Goal: Communication & Community: Connect with others

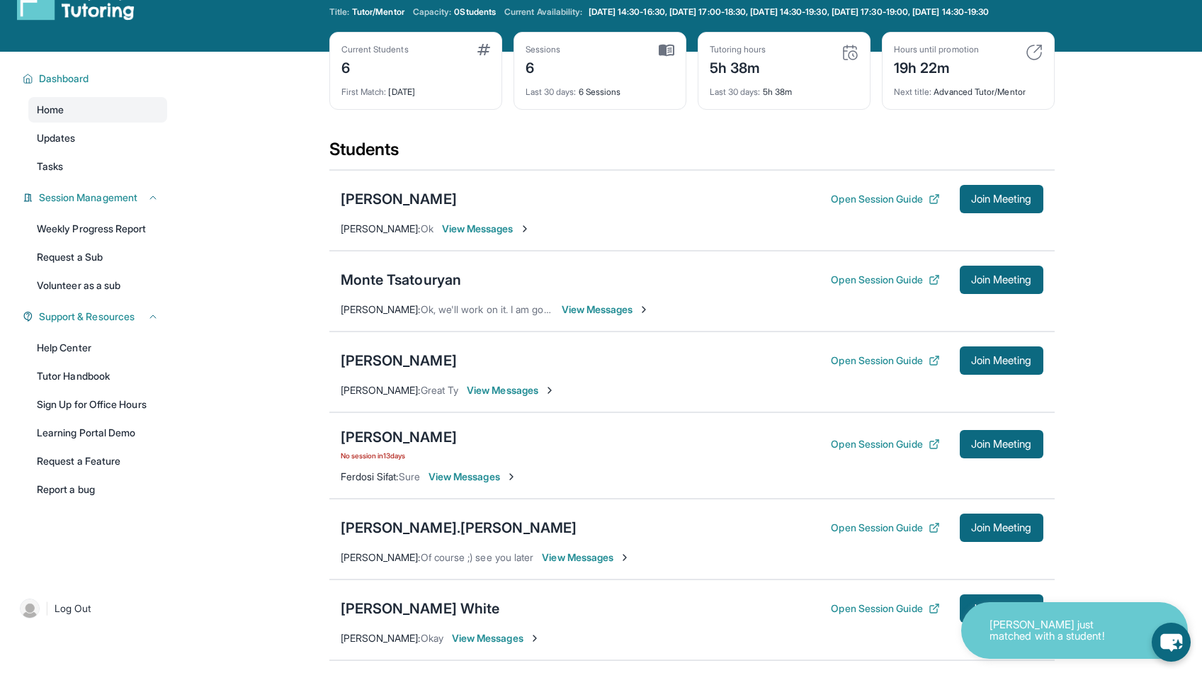
scroll to position [67, 0]
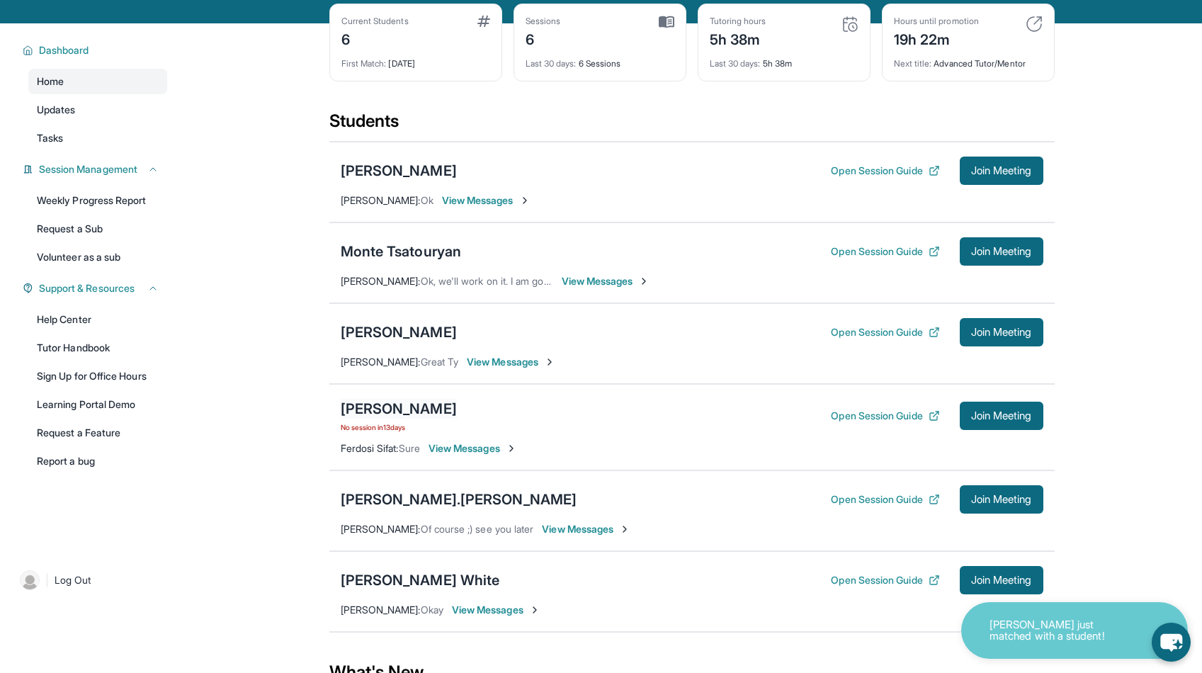
click at [407, 419] on div "[PERSON_NAME]" at bounding box center [399, 409] width 116 height 20
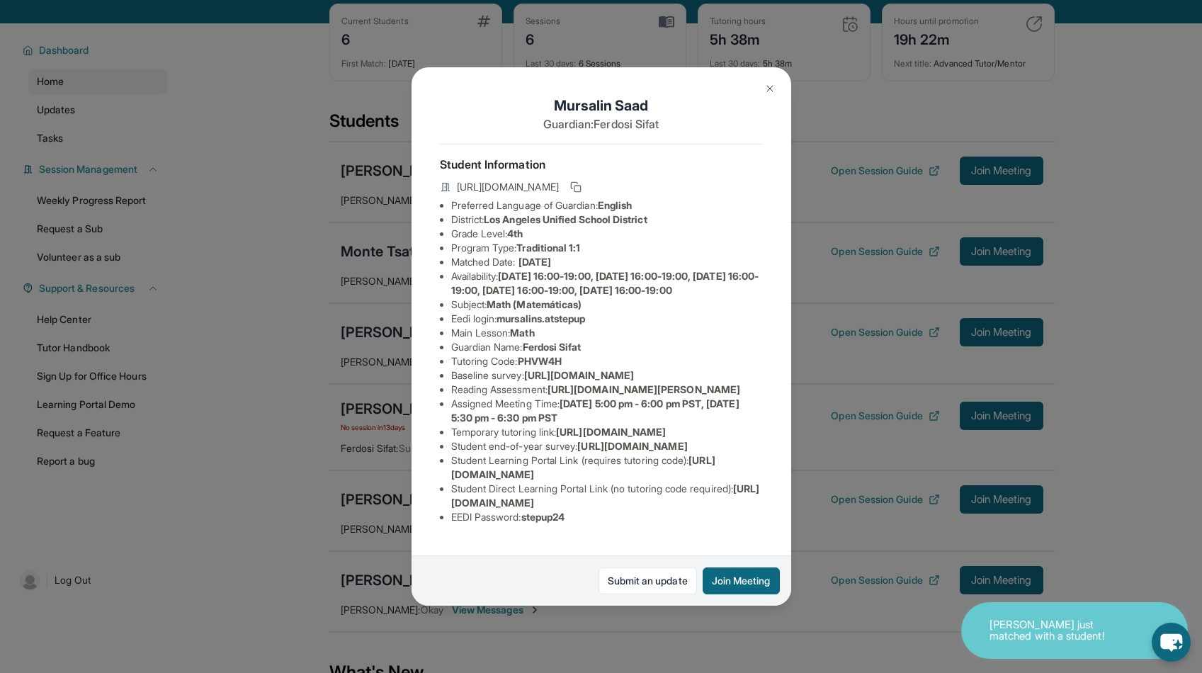
scroll to position [13, 0]
click at [774, 88] on img at bounding box center [770, 88] width 11 height 11
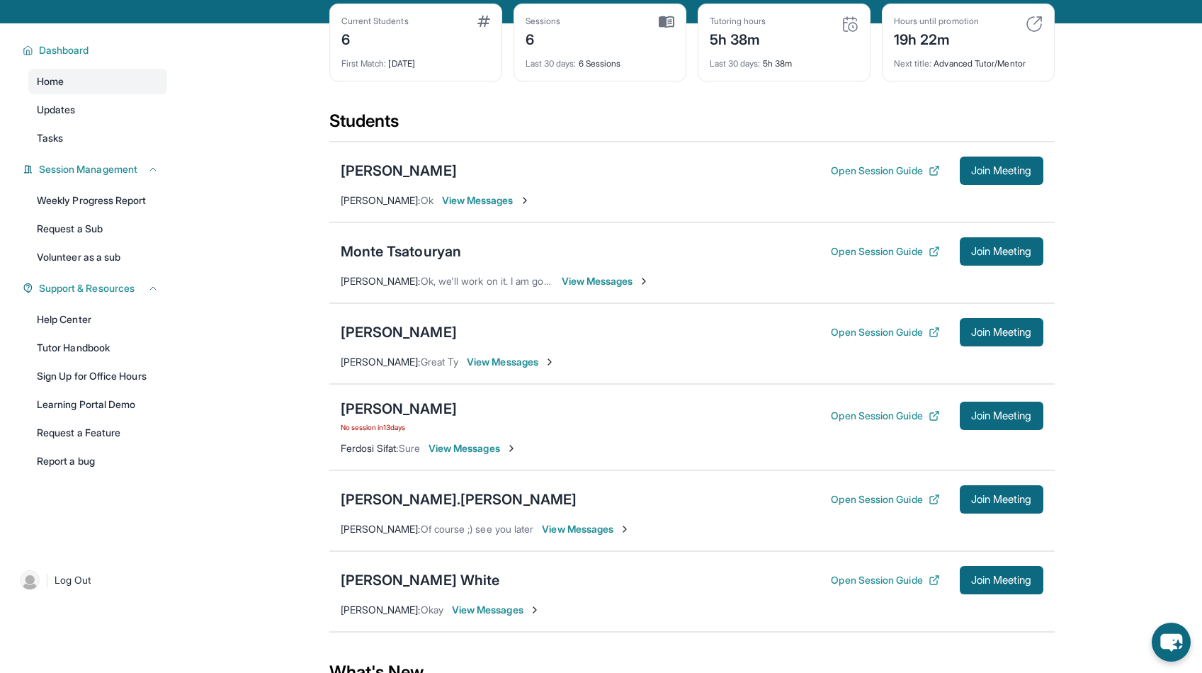
click at [514, 208] on span "View Messages" at bounding box center [486, 200] width 89 height 14
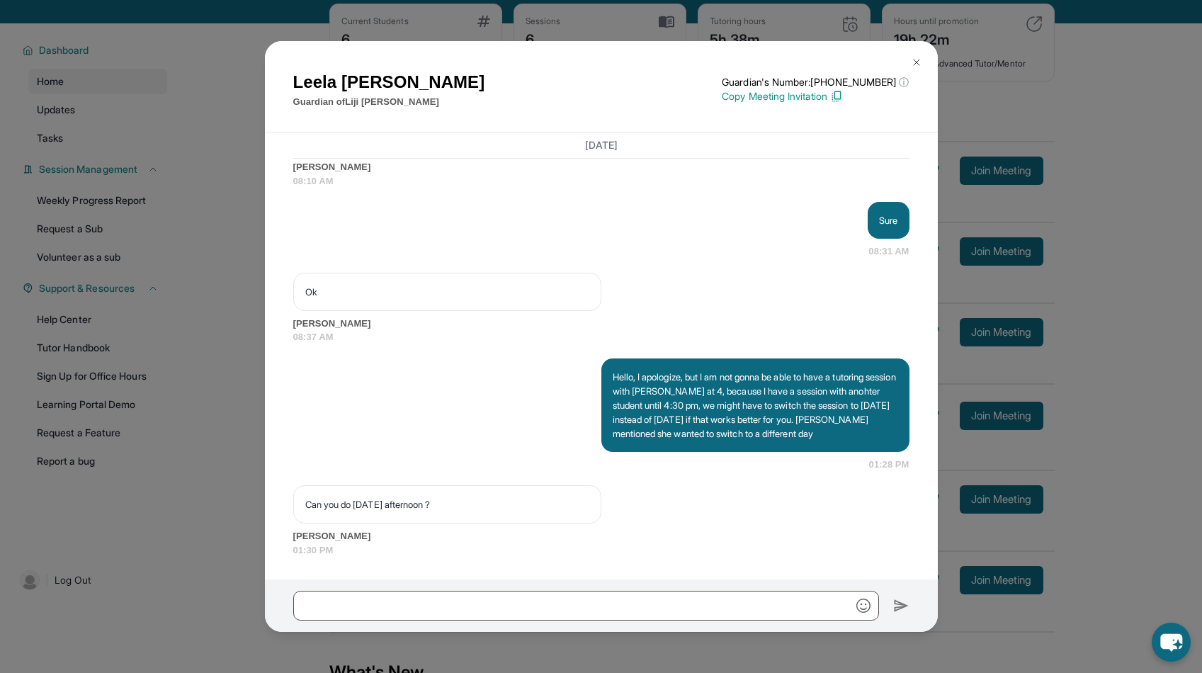
scroll to position [5527, 0]
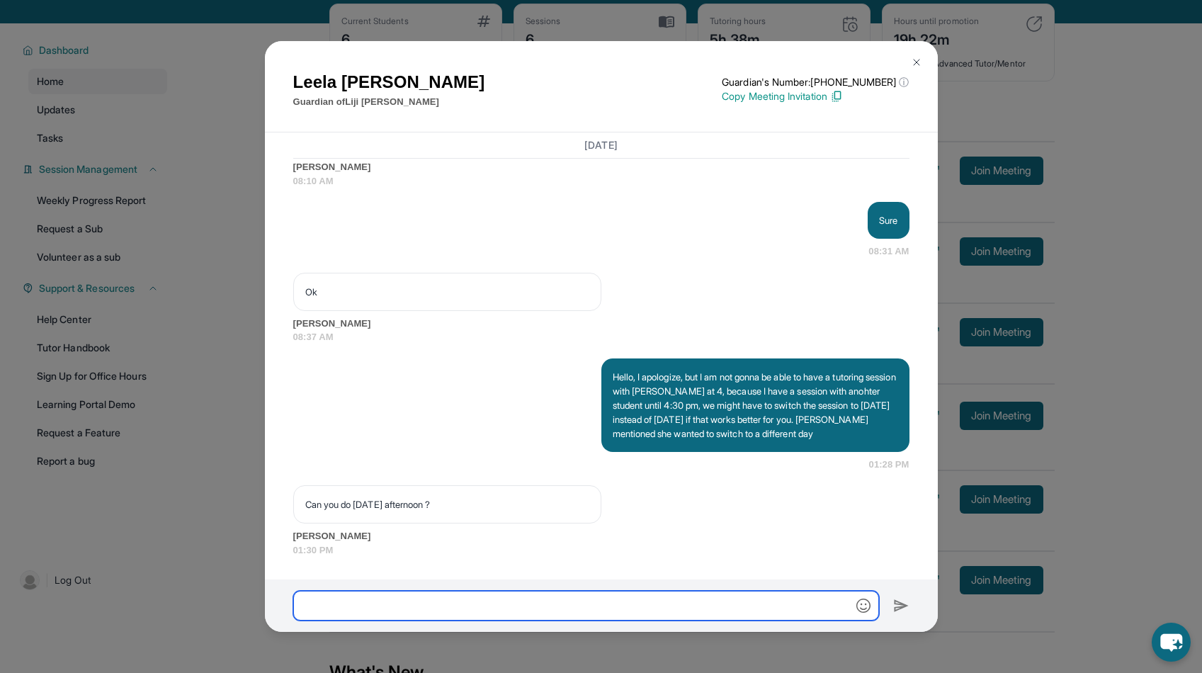
click at [460, 595] on input "text" at bounding box center [586, 606] width 586 height 30
type input "**********"
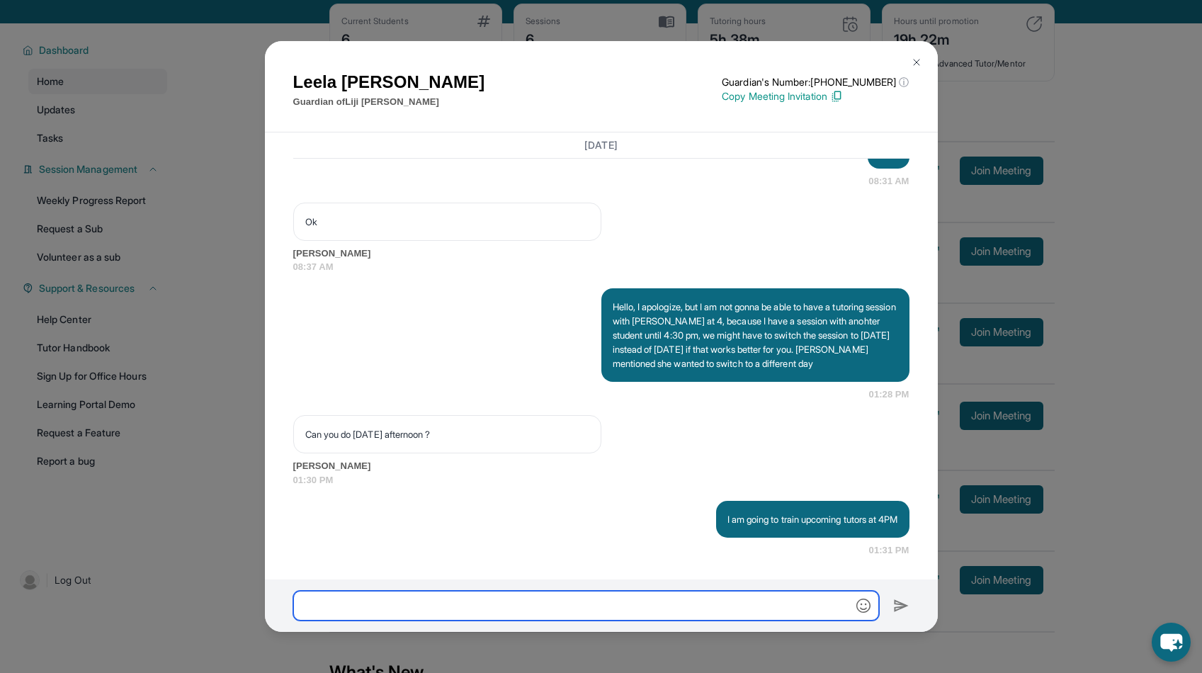
scroll to position [68, 0]
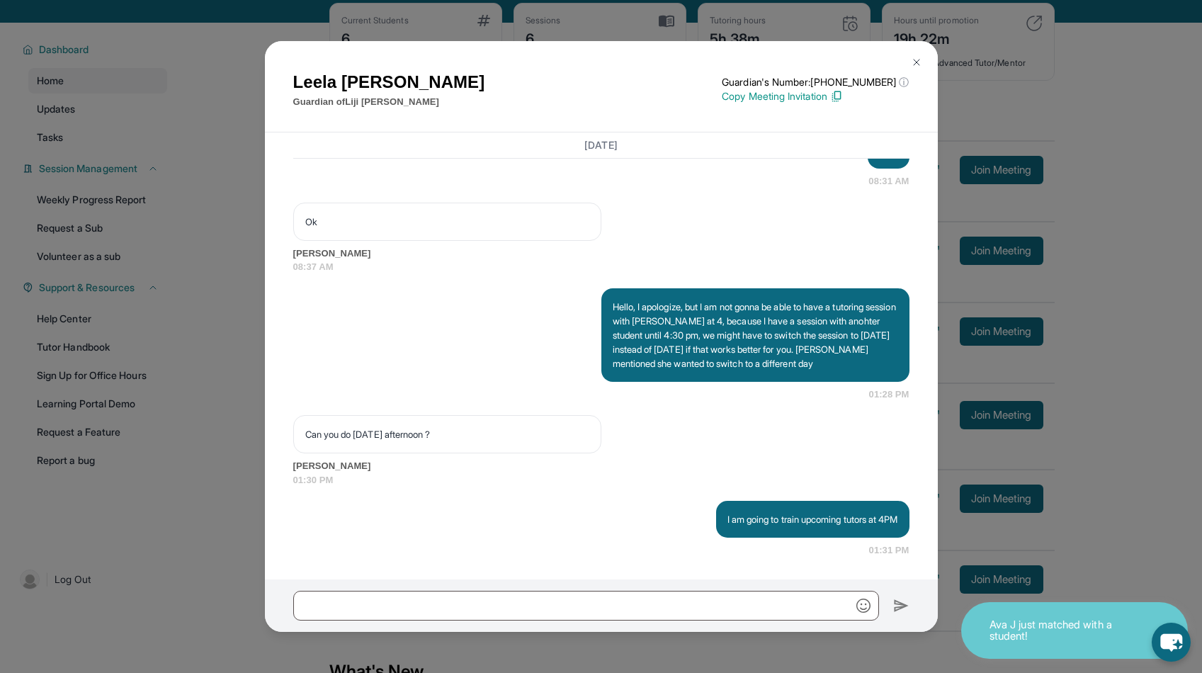
click at [915, 64] on img at bounding box center [916, 62] width 11 height 11
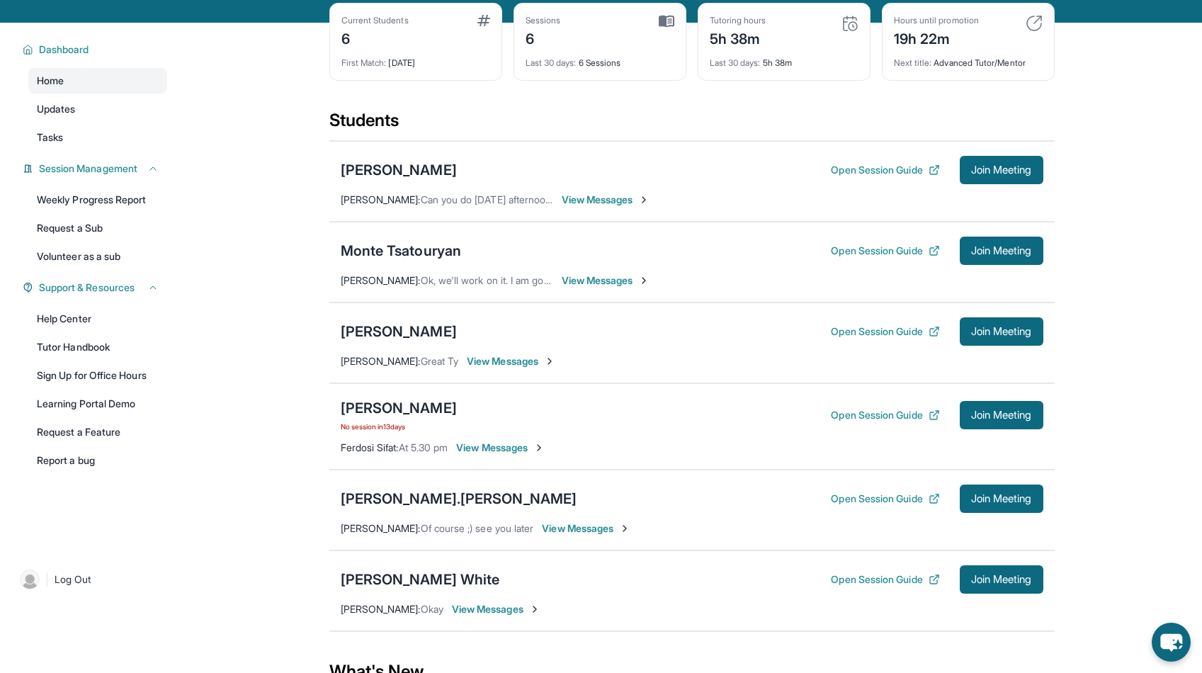
click at [524, 455] on span "View Messages" at bounding box center [500, 448] width 89 height 14
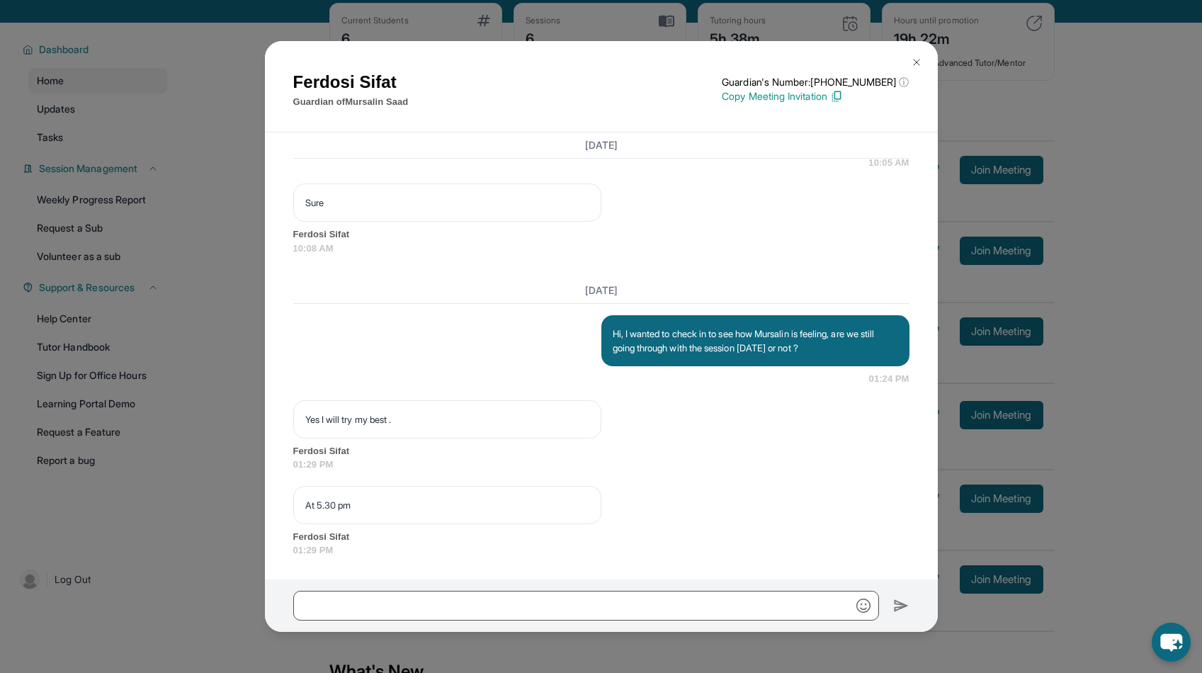
scroll to position [5389, 0]
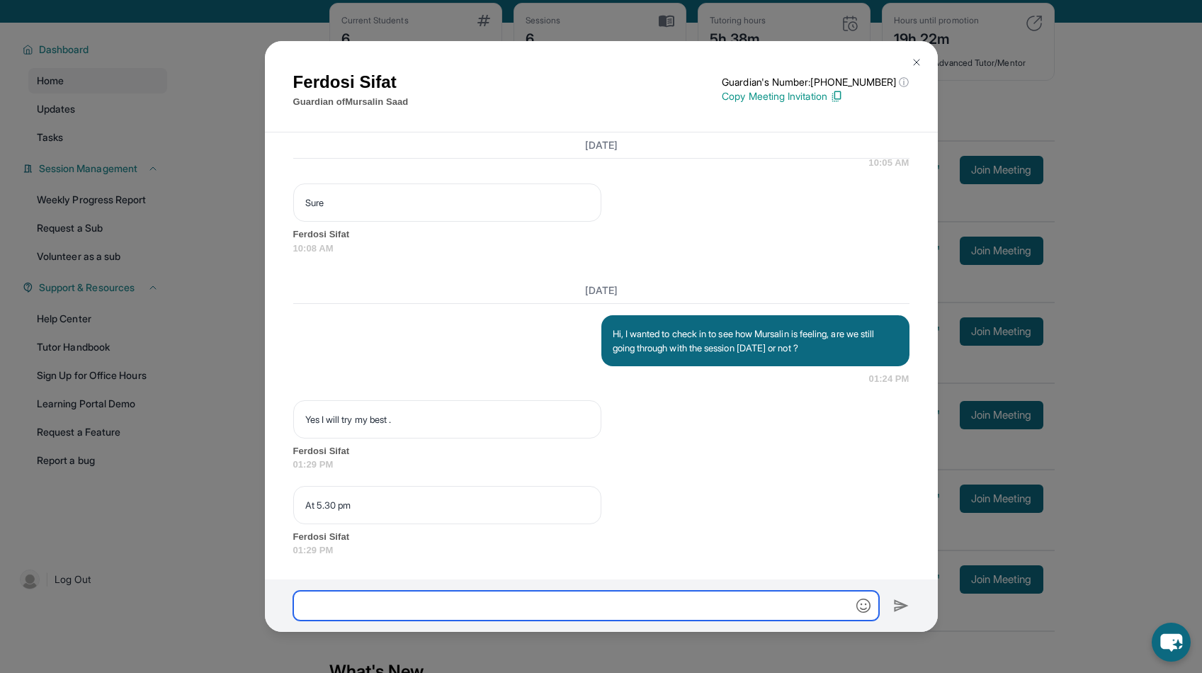
click at [573, 604] on input "text" at bounding box center [586, 606] width 586 height 30
type input "*"
type input "**********"
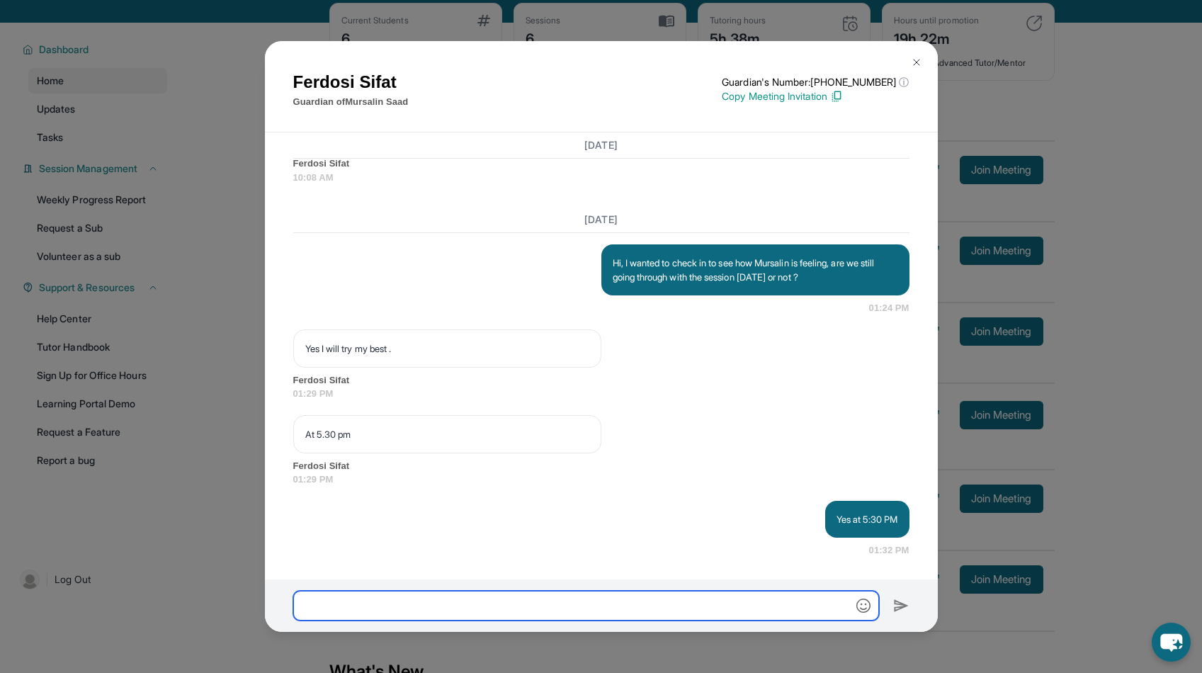
scroll to position [5460, 0]
type input "*"
type input "**********"
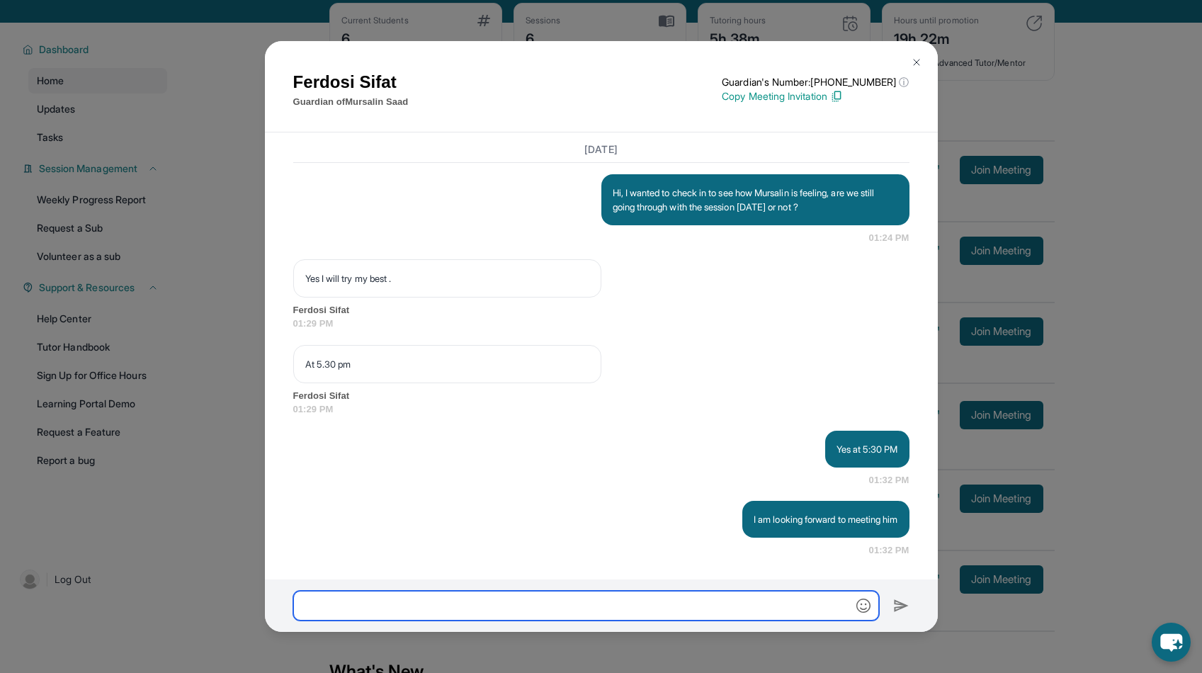
scroll to position [5530, 0]
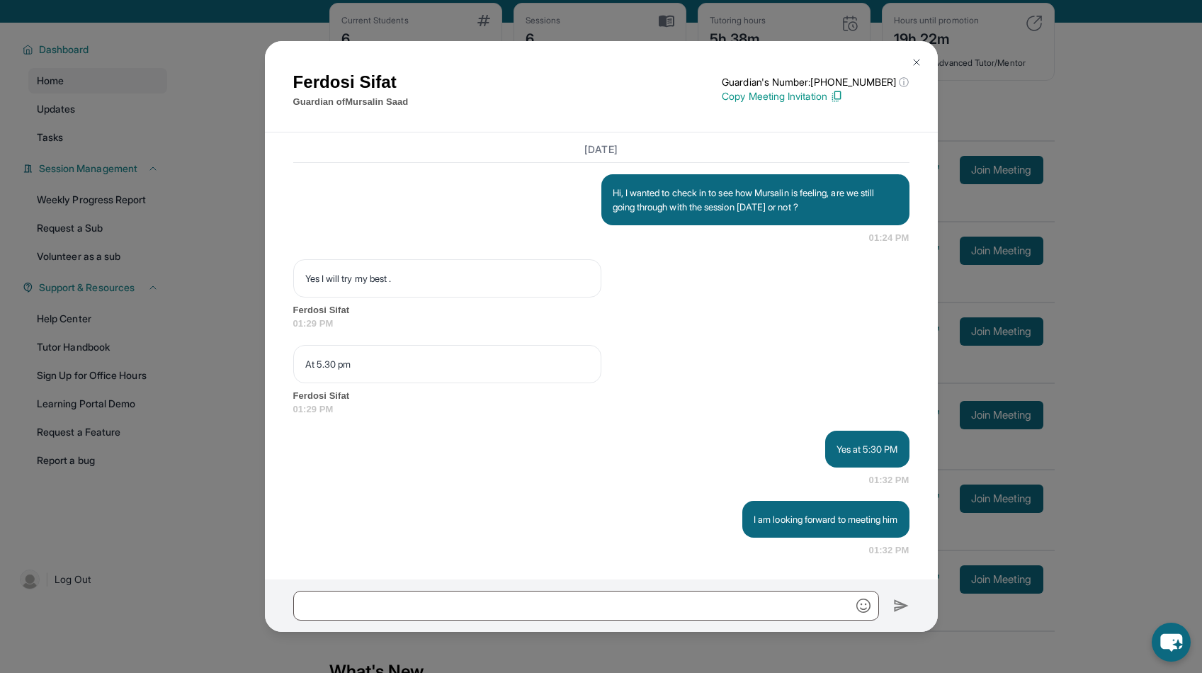
click at [923, 60] on button at bounding box center [917, 62] width 28 height 28
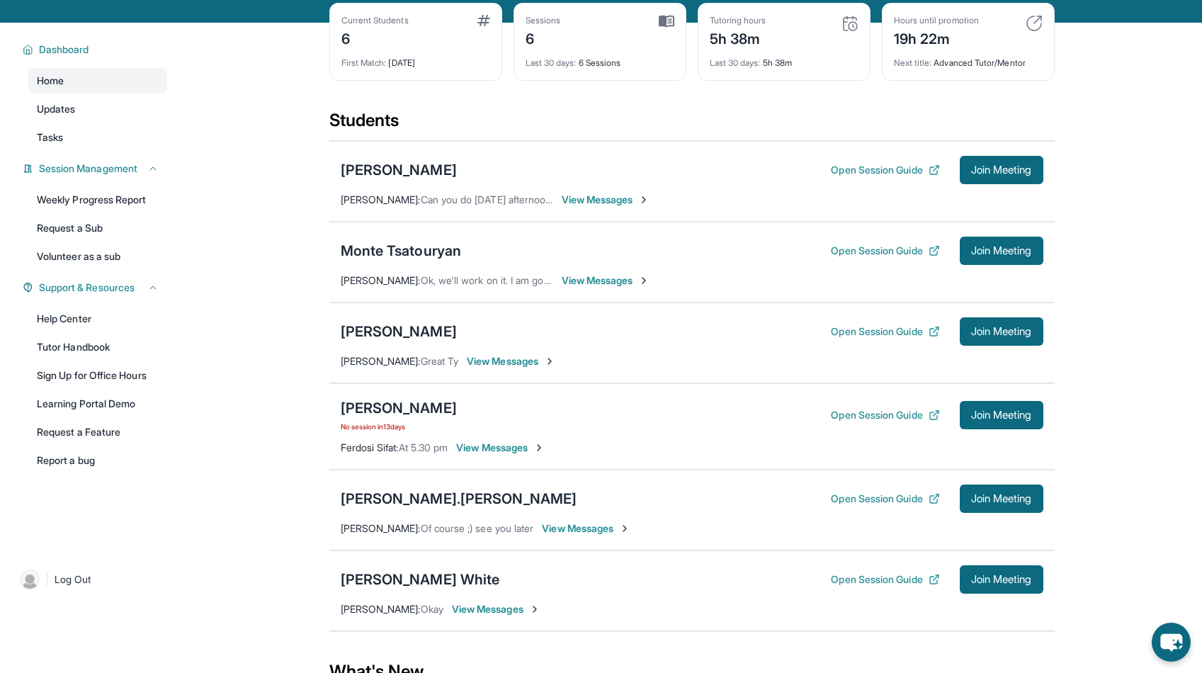
click at [615, 207] on span "View Messages" at bounding box center [606, 200] width 89 height 14
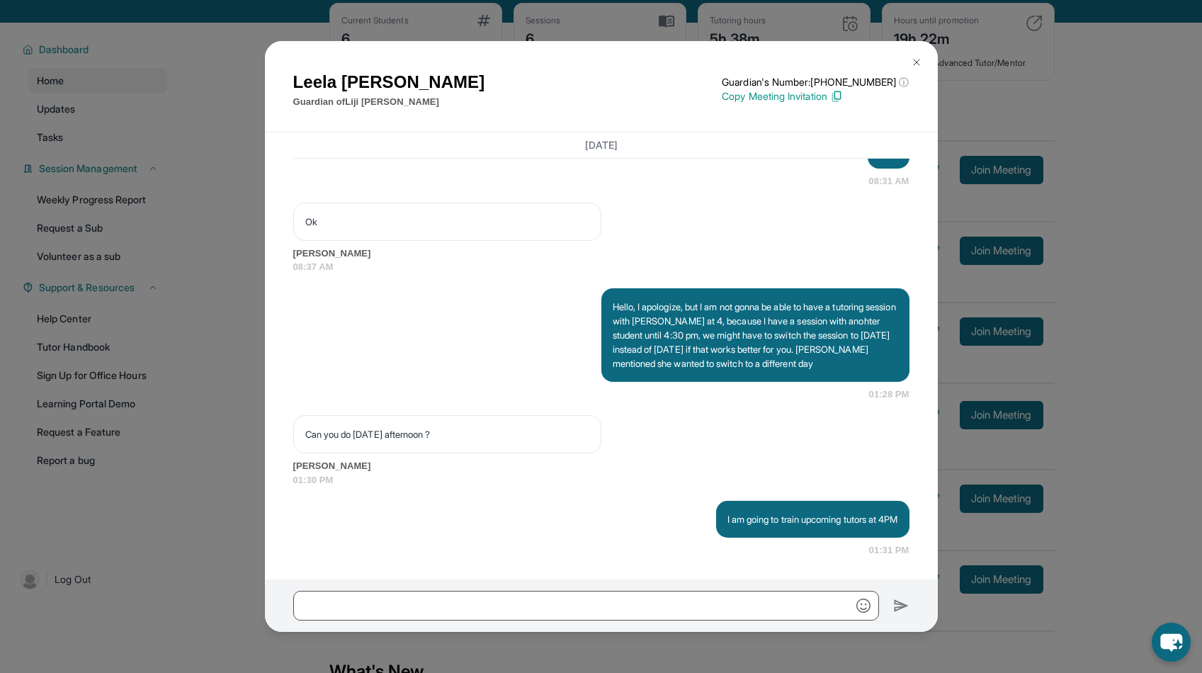
scroll to position [5597, 0]
click at [918, 62] on img at bounding box center [916, 62] width 11 height 11
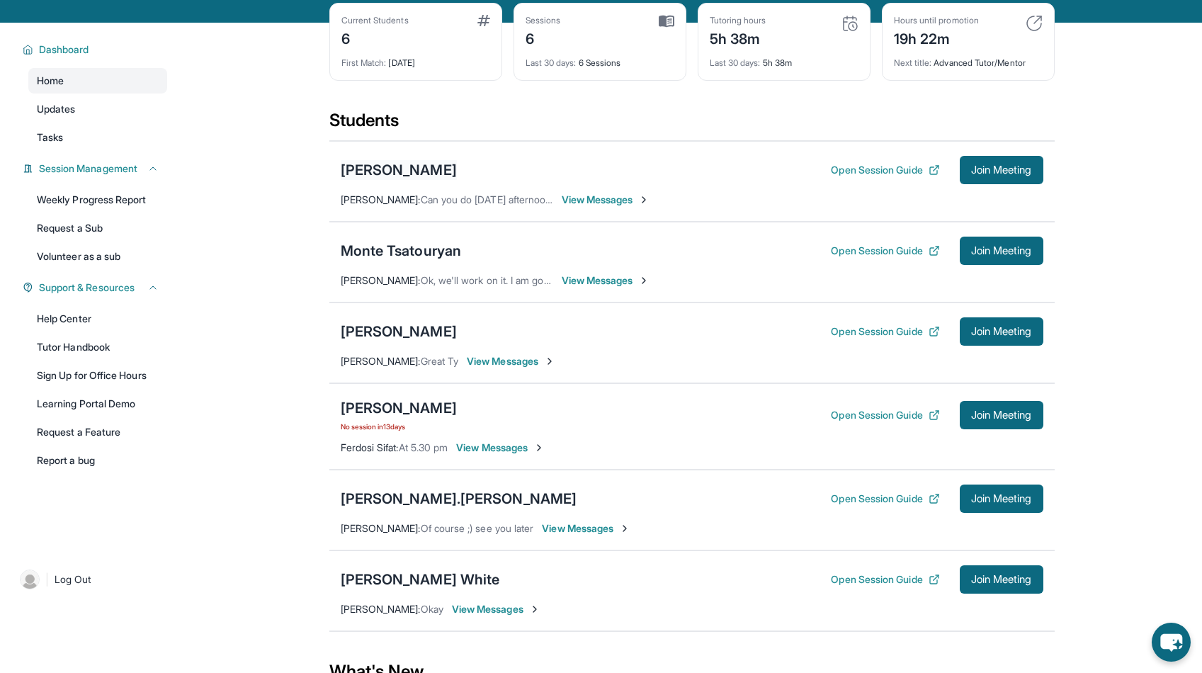
click at [417, 179] on div "[PERSON_NAME]" at bounding box center [399, 170] width 116 height 20
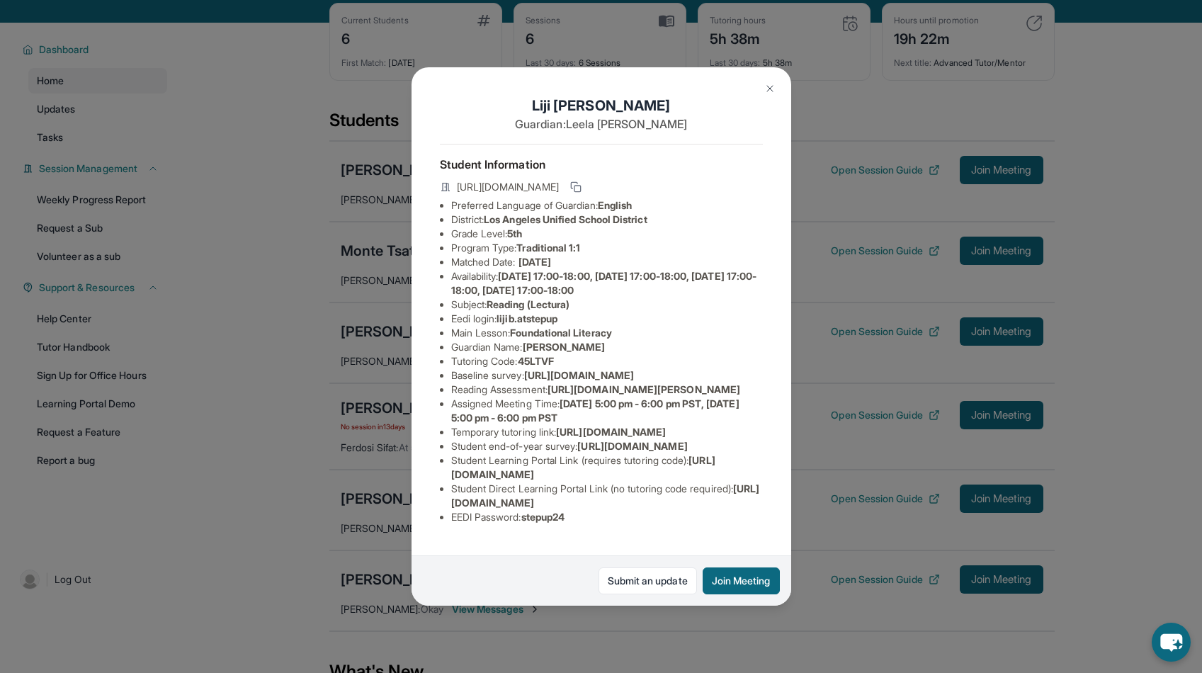
scroll to position [18, 0]
click at [772, 88] on img at bounding box center [770, 88] width 11 height 11
